Goal: Information Seeking & Learning: Find specific fact

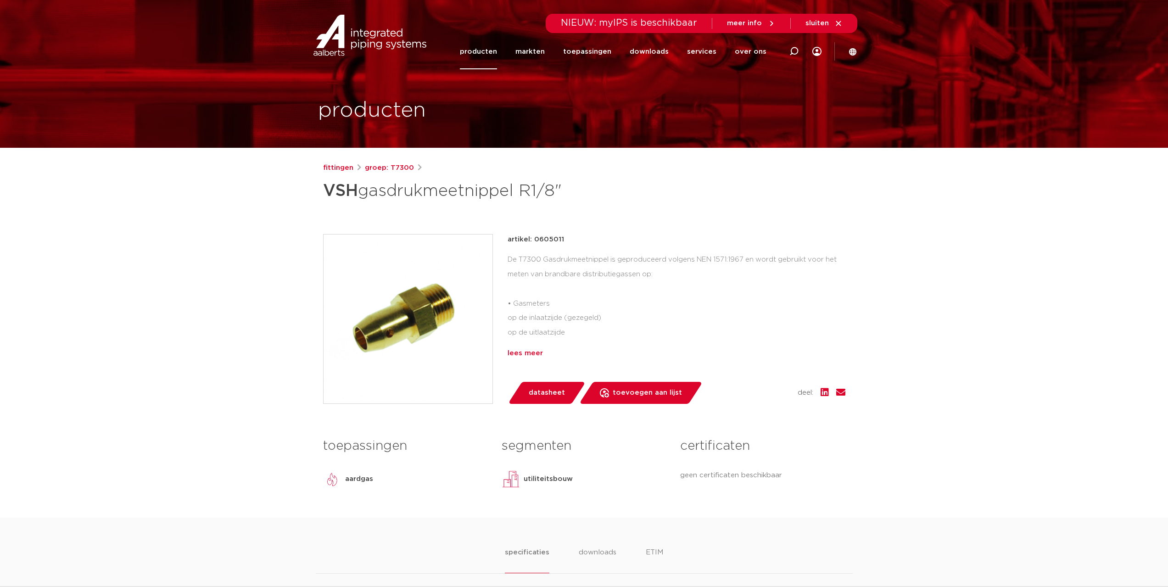
click at [529, 350] on div "lees meer" at bounding box center [677, 353] width 338 height 11
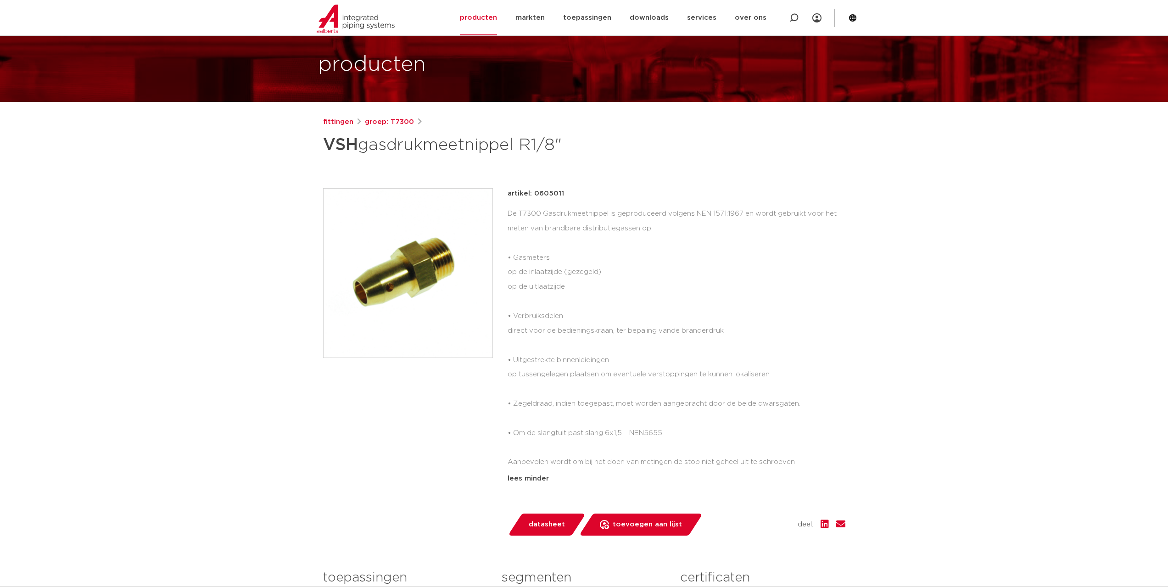
scroll to position [92, 0]
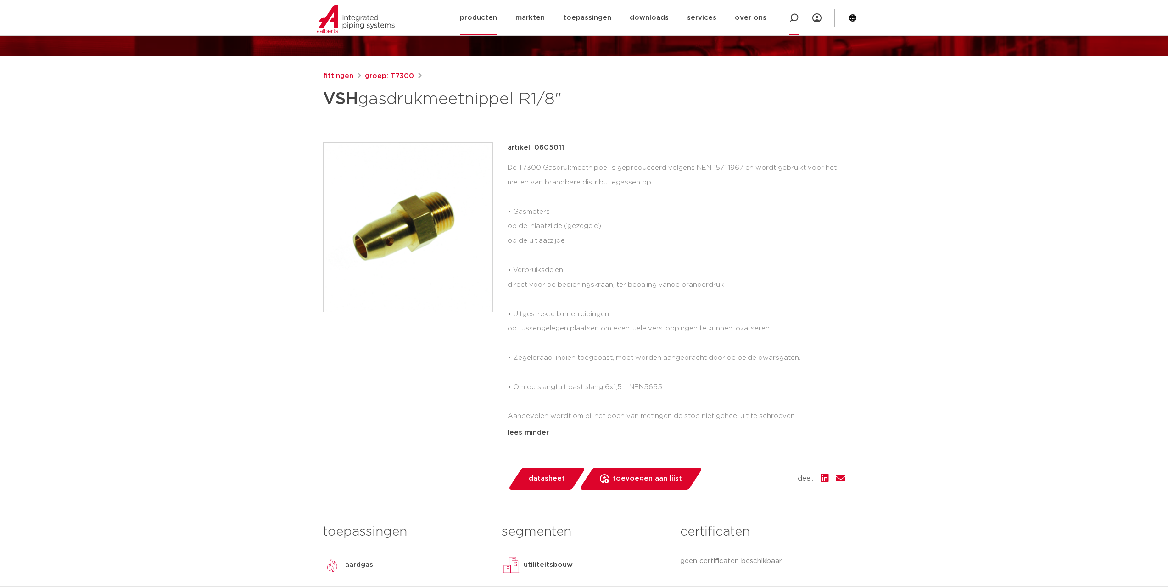
click at [791, 16] on icon at bounding box center [794, 17] width 9 height 9
click at [564, 17] on input "Zoeken" at bounding box center [657, 17] width 289 height 18
paste input "SH Draad D1114 Slangpilaar/draadkoppeling | 0454047"
type input "SH Draad D1114 Slangpilaar/draadkoppeling | 0454047"
click button "Zoeken" at bounding box center [0, 0] width 0 height 0
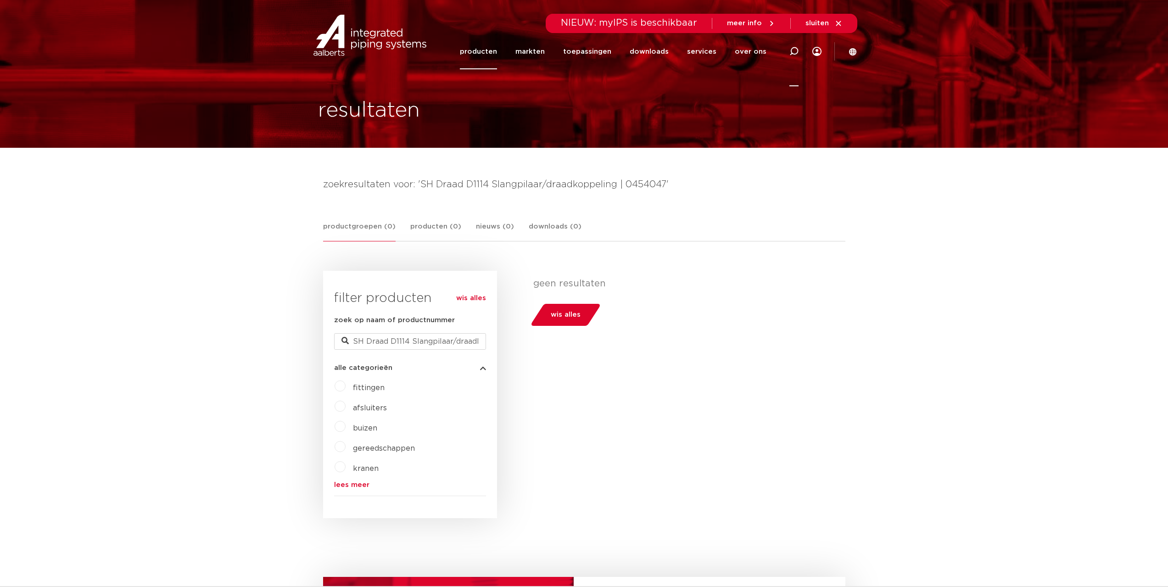
click at [793, 50] on icon at bounding box center [794, 51] width 9 height 9
click at [536, 50] on input "Zoeken" at bounding box center [655, 50] width 289 height 18
paste input "SH Draad D1114 Slangpilaar/draadkoppeling | 0454047"
drag, startPoint x: 669, startPoint y: 47, endPoint x: 442, endPoint y: 59, distance: 227.5
click at [442, 59] on div "Zoeken SH Draad D1114 Slangpilaar/draadkoppeling | 0454047" at bounding box center [603, 51] width 426 height 26
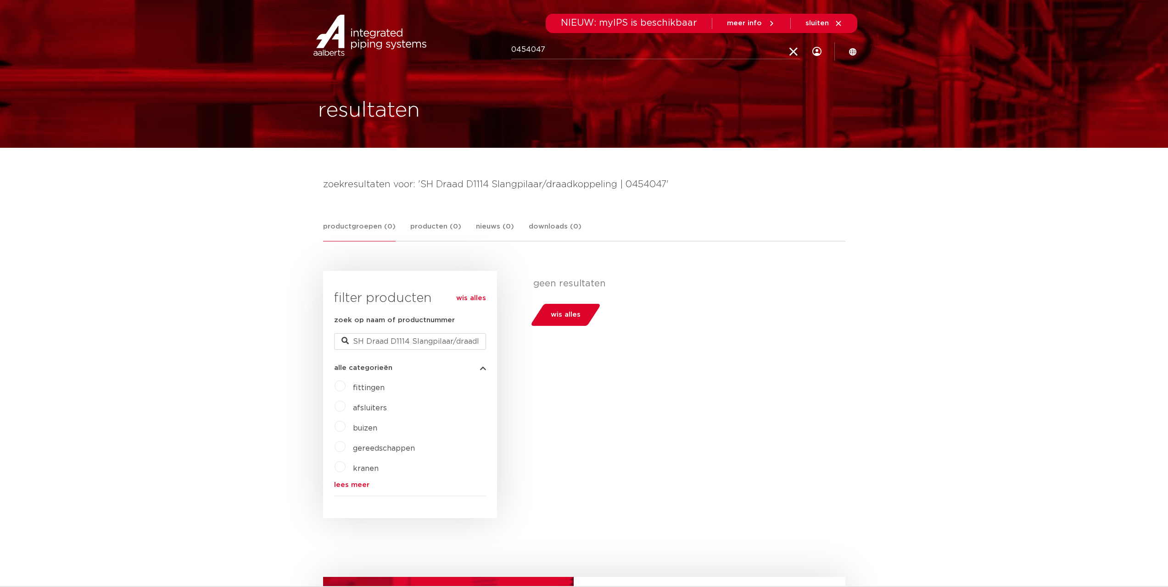
type input "0454047"
click button "Zoeken" at bounding box center [0, 0] width 0 height 0
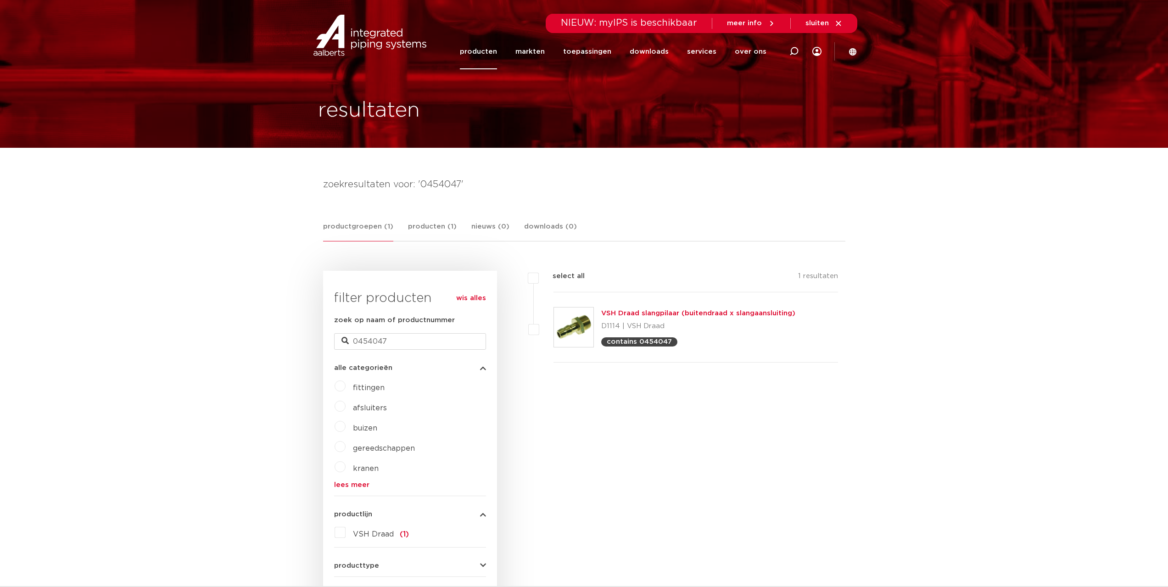
click at [620, 310] on link "VSH Draad slangpilaar (buitendraad x slangaansluiting)" at bounding box center [698, 313] width 194 height 7
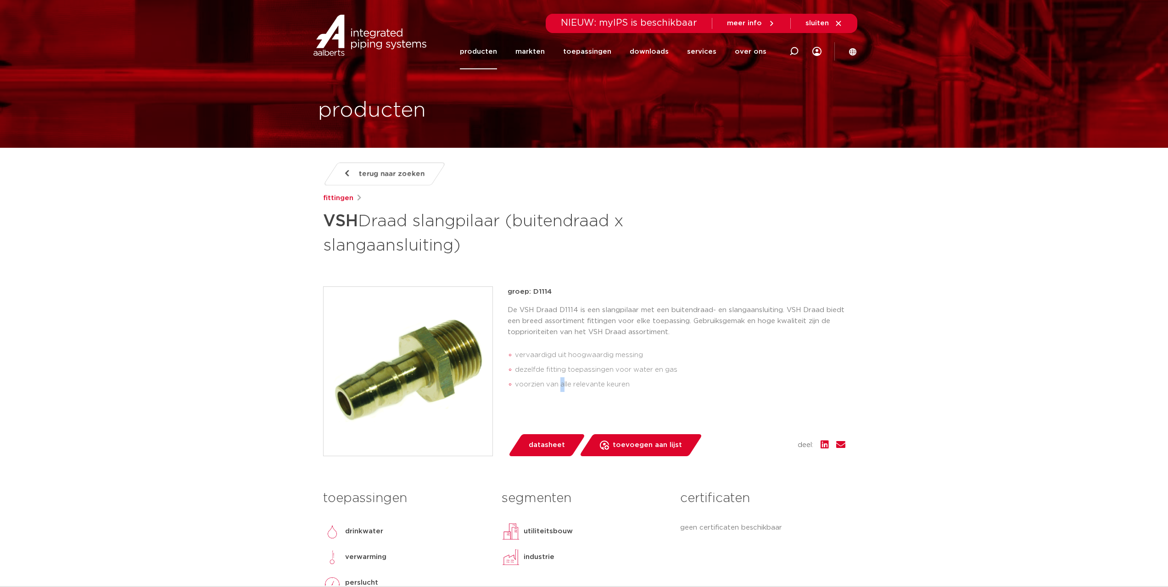
click at [562, 382] on li "voorzien van alle relevante keuren" at bounding box center [680, 384] width 330 height 15
click at [674, 320] on p "De VSH Draad D1114 is een slangpilaar met een buitendraad- en slangaansluiting.…" at bounding box center [677, 321] width 338 height 33
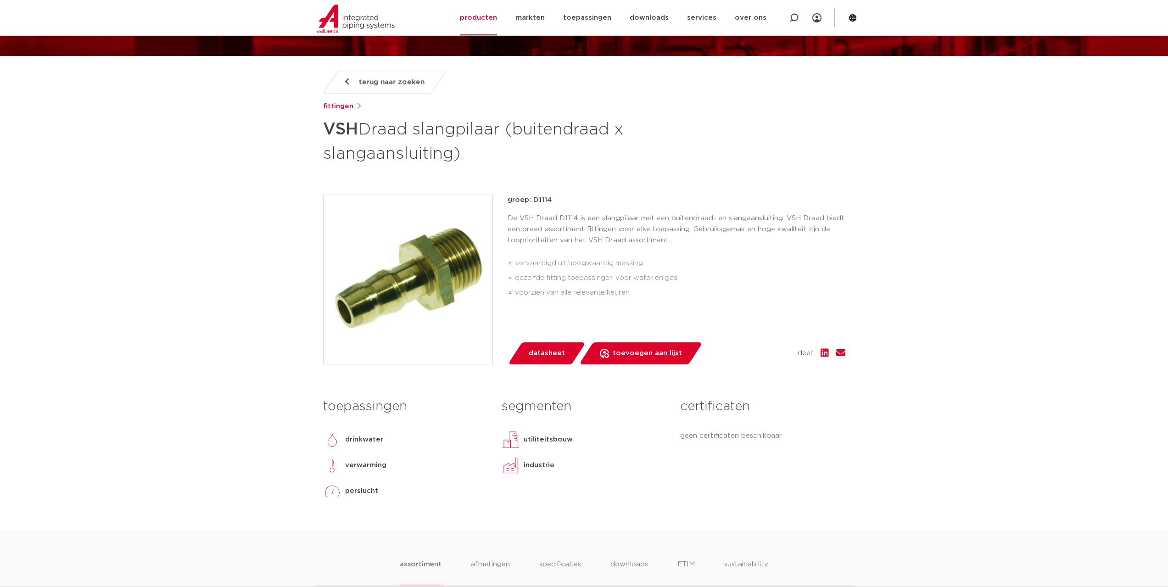
scroll to position [138, 0]
